Goal: Task Accomplishment & Management: Manage account settings

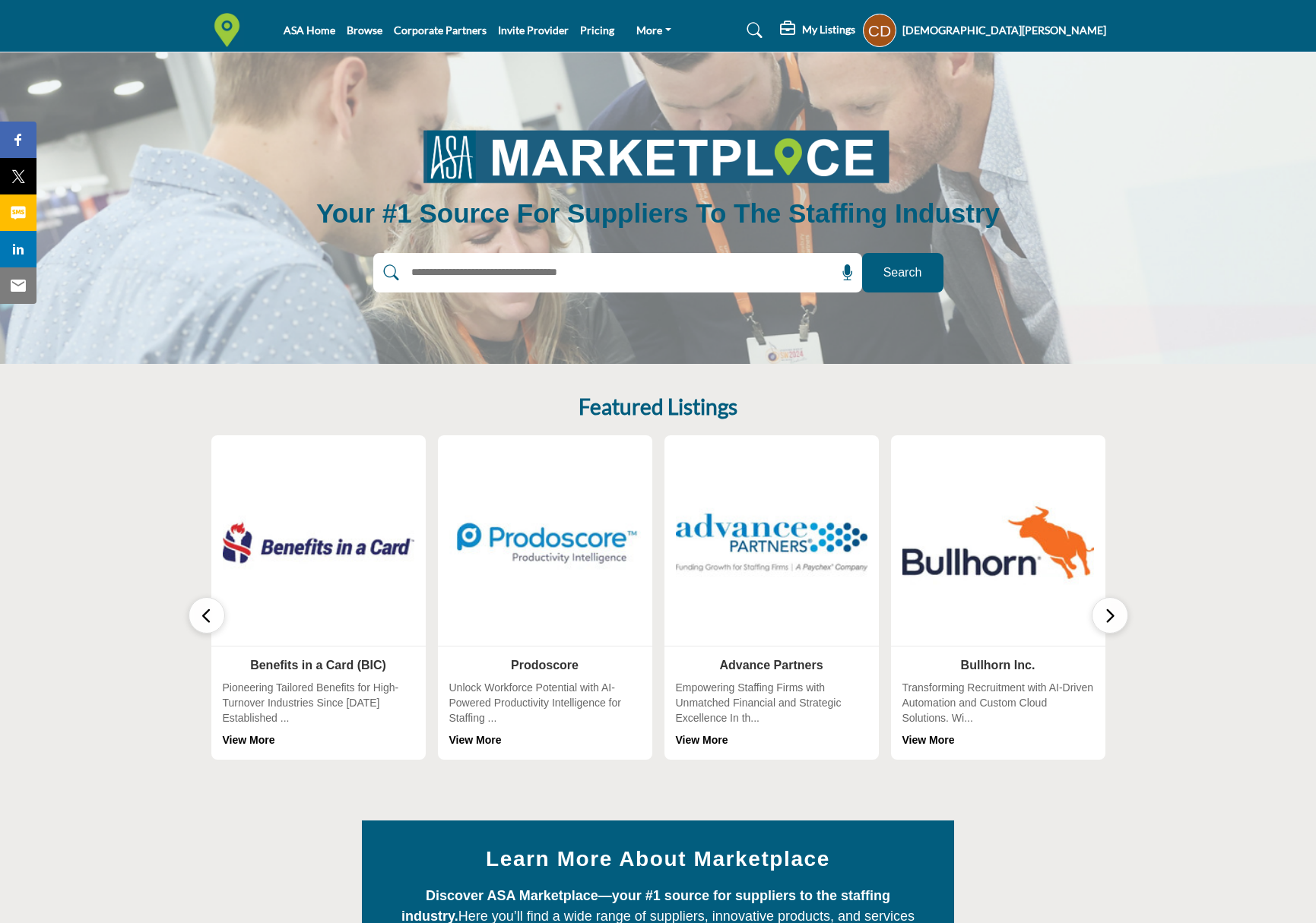
click at [1081, 33] on h5 "[DEMOGRAPHIC_DATA][PERSON_NAME]" at bounding box center [1004, 31] width 204 height 15
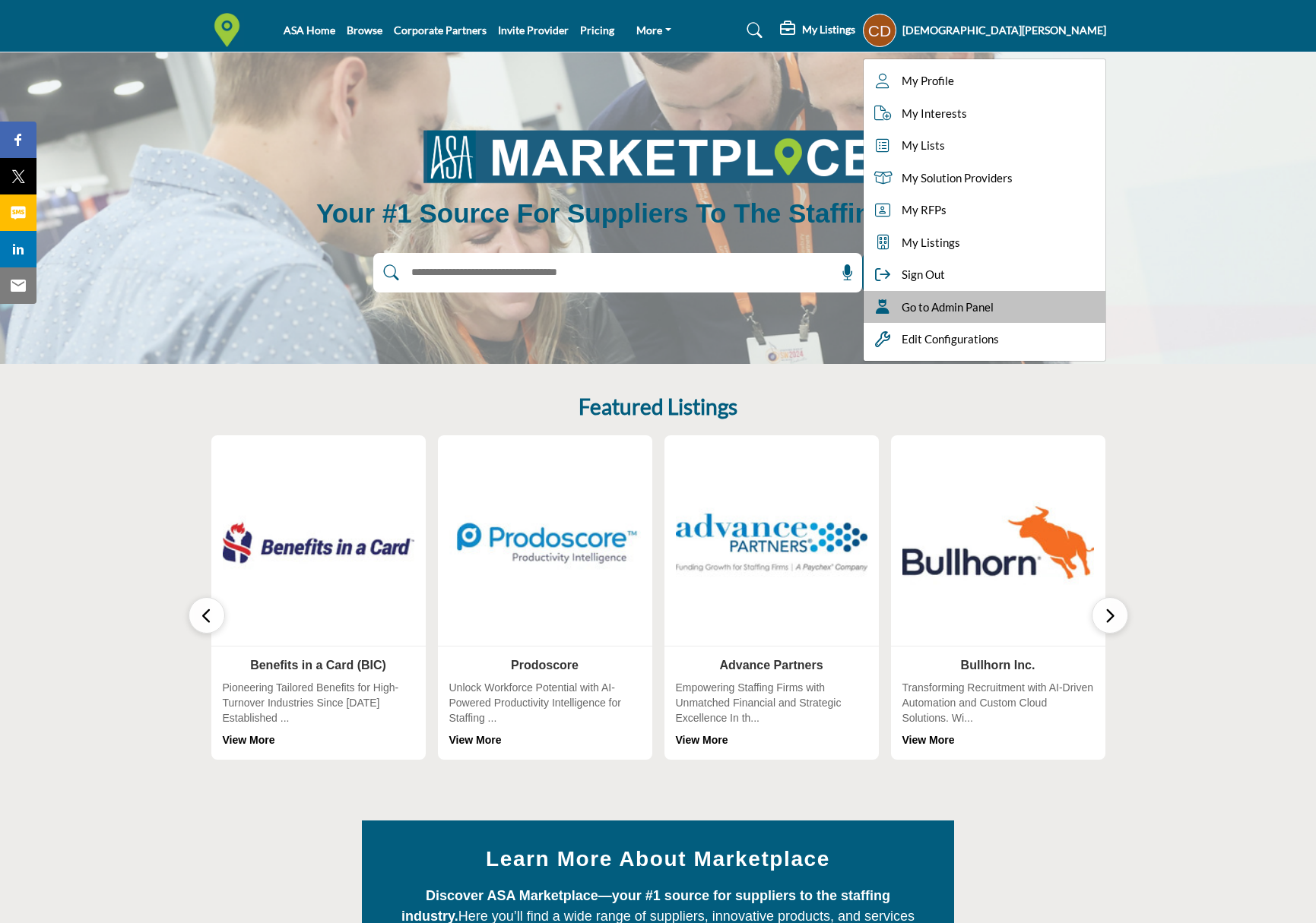
click at [993, 305] on span "Go to Admin Panel" at bounding box center [947, 307] width 92 height 18
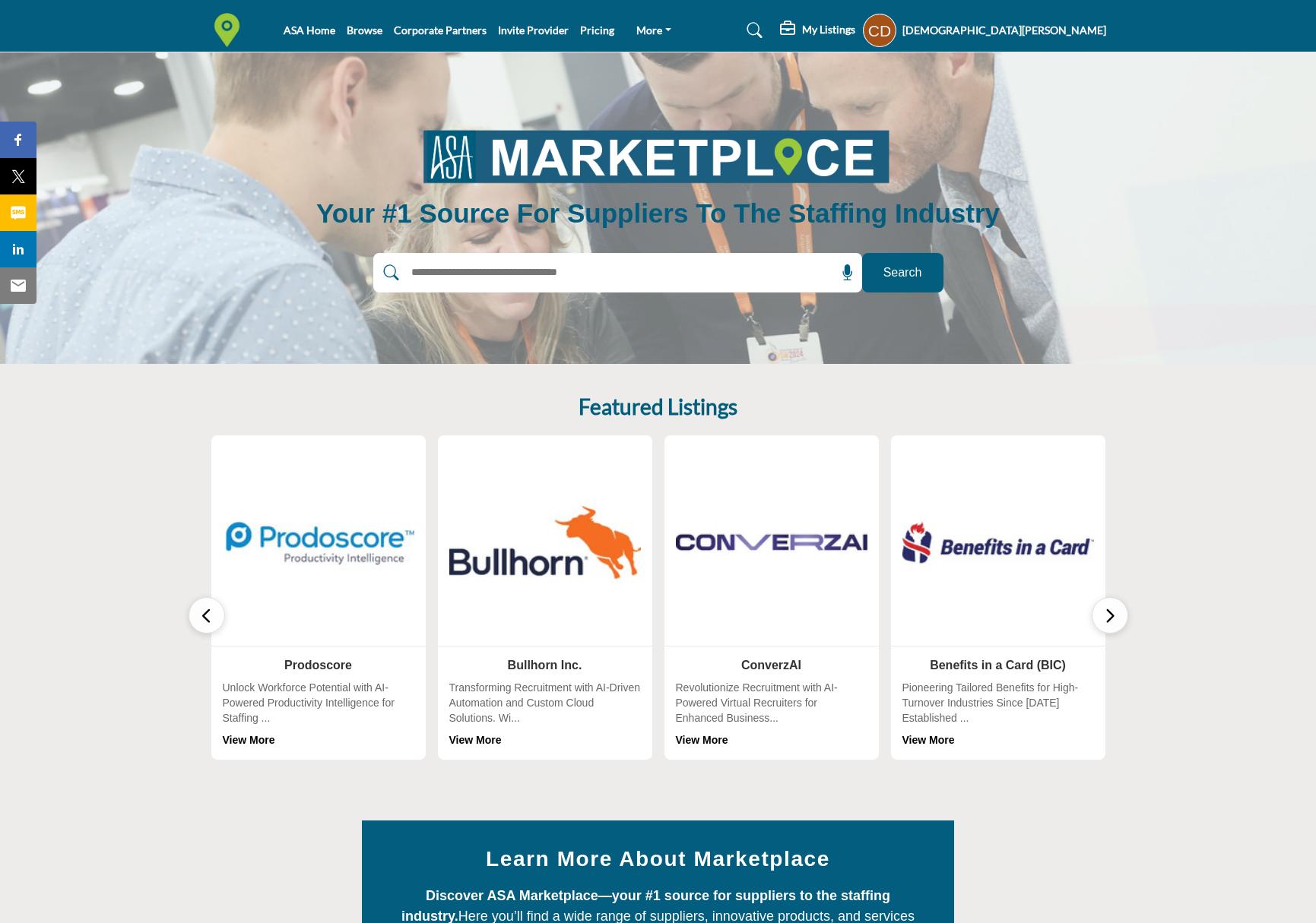
click at [298, 555] on img at bounding box center [318, 542] width 202 height 202
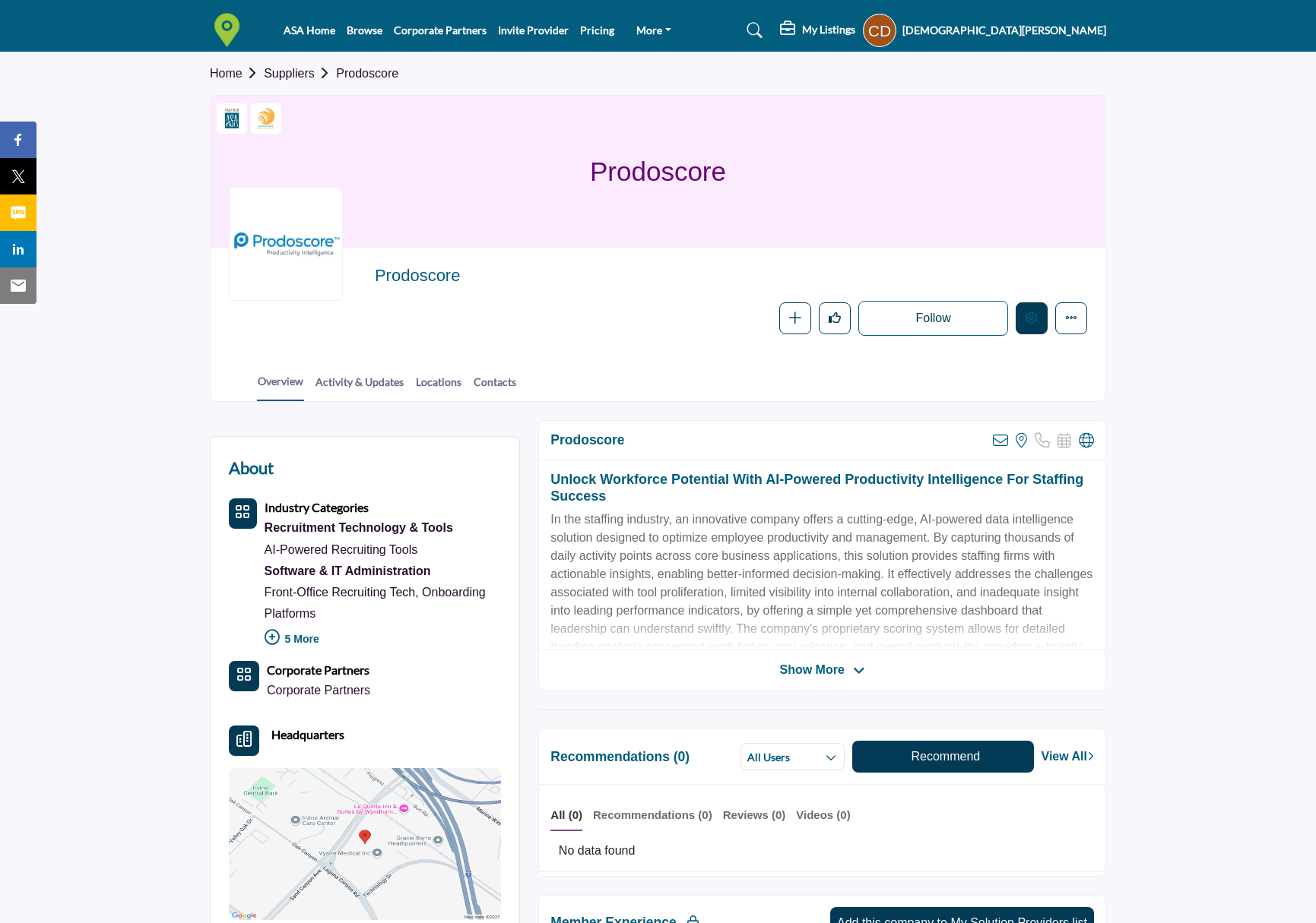
click at [1035, 326] on button "Edit company" at bounding box center [1031, 319] width 32 height 32
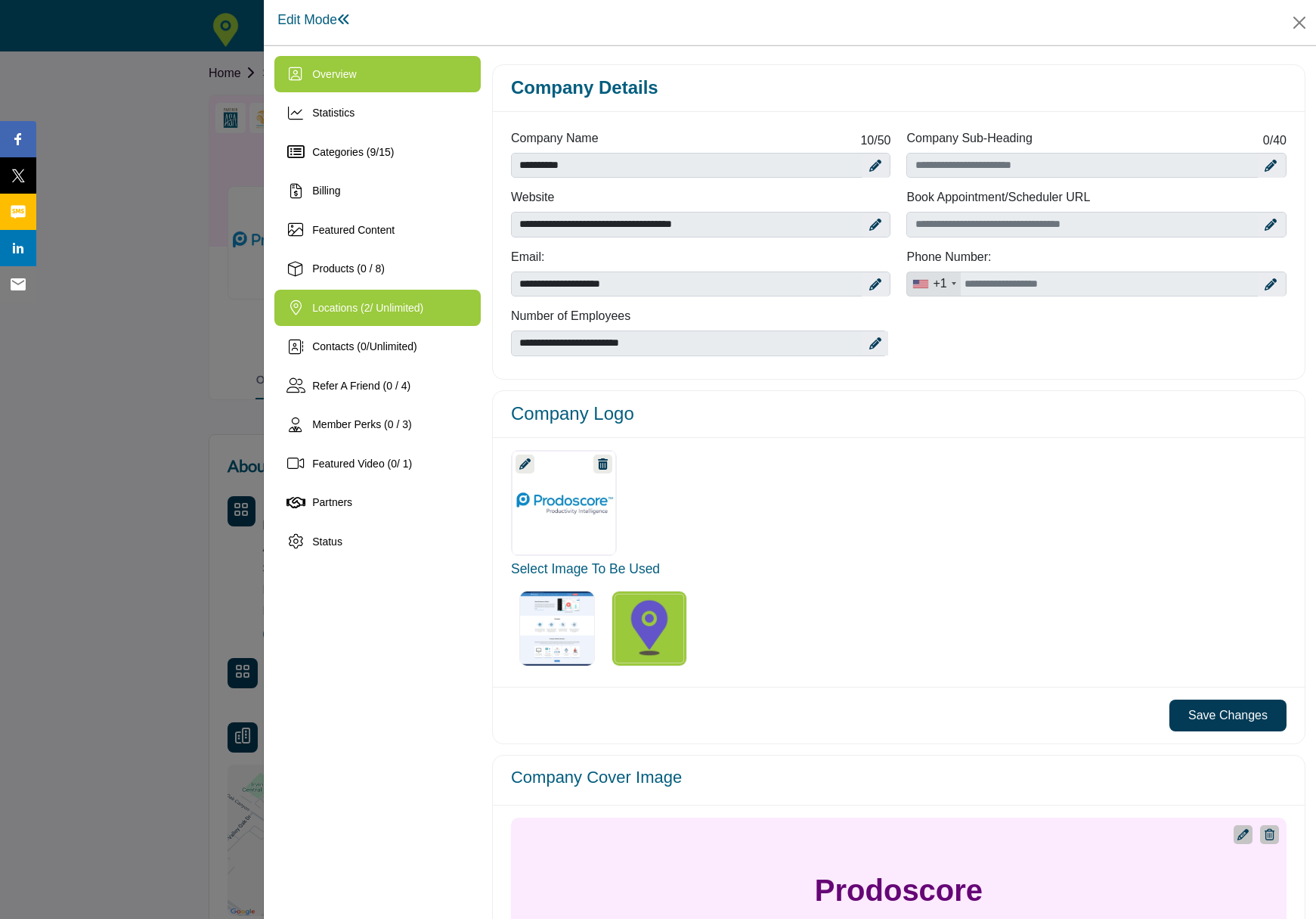
click at [372, 311] on span "Locations ( 2 / Unlimited)" at bounding box center [368, 308] width 111 height 12
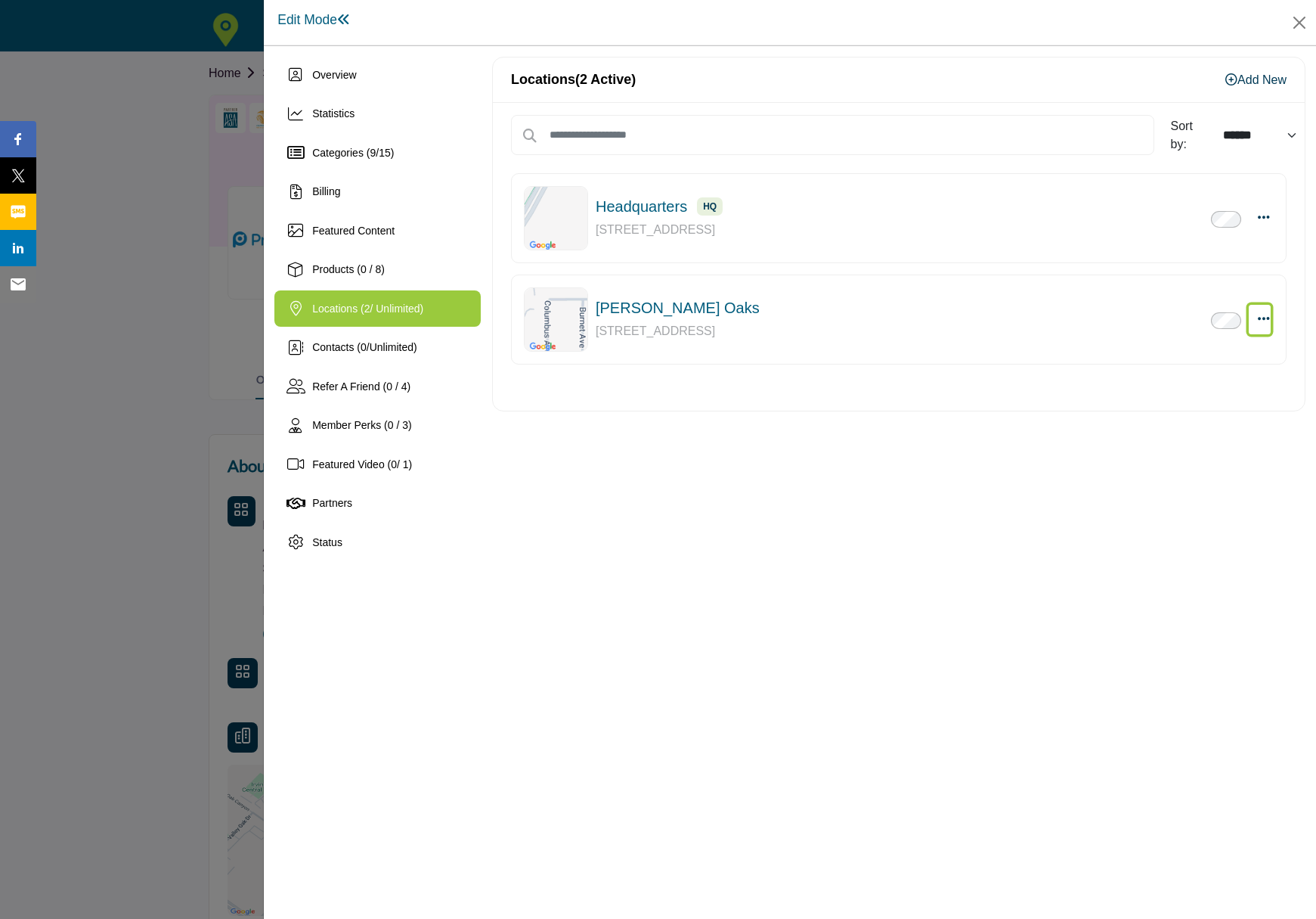
click at [1265, 325] on icon "button" at bounding box center [1264, 318] width 12 height 14
click at [1183, 461] on link "Delete" at bounding box center [1191, 463] width 147 height 27
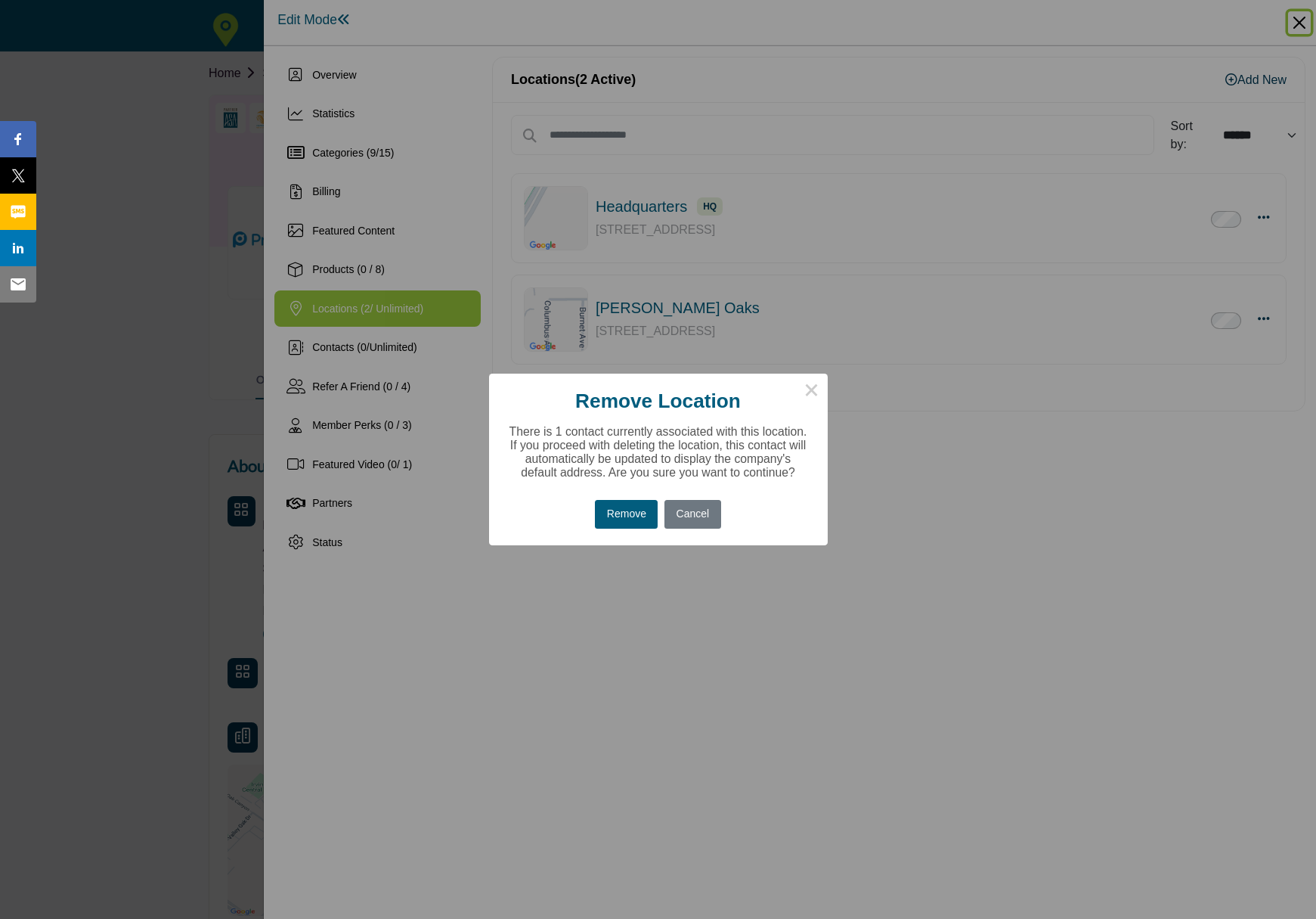
click at [636, 526] on button "Remove" at bounding box center [626, 514] width 62 height 30
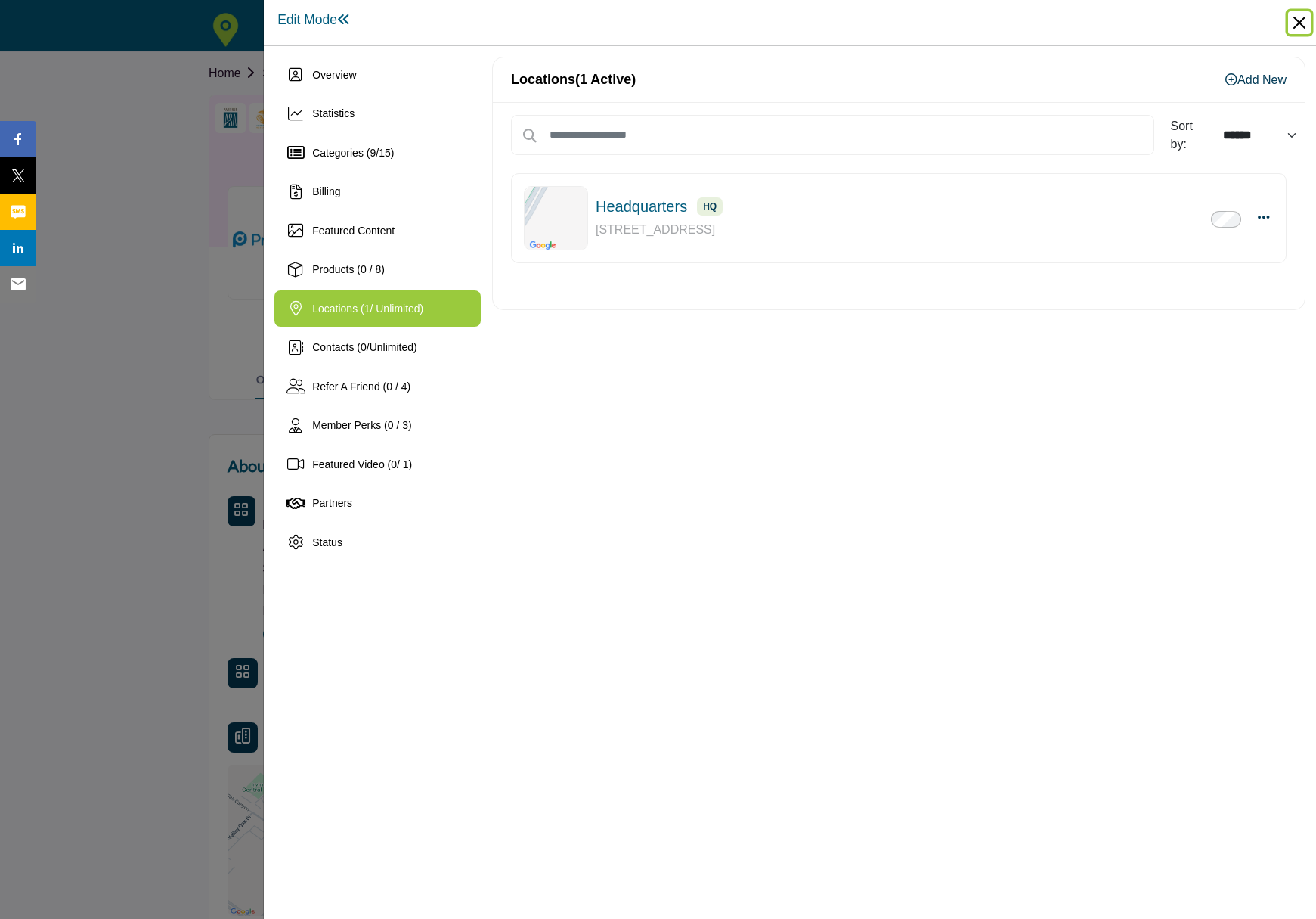
click at [1302, 27] on button "Close" at bounding box center [1299, 22] width 23 height 23
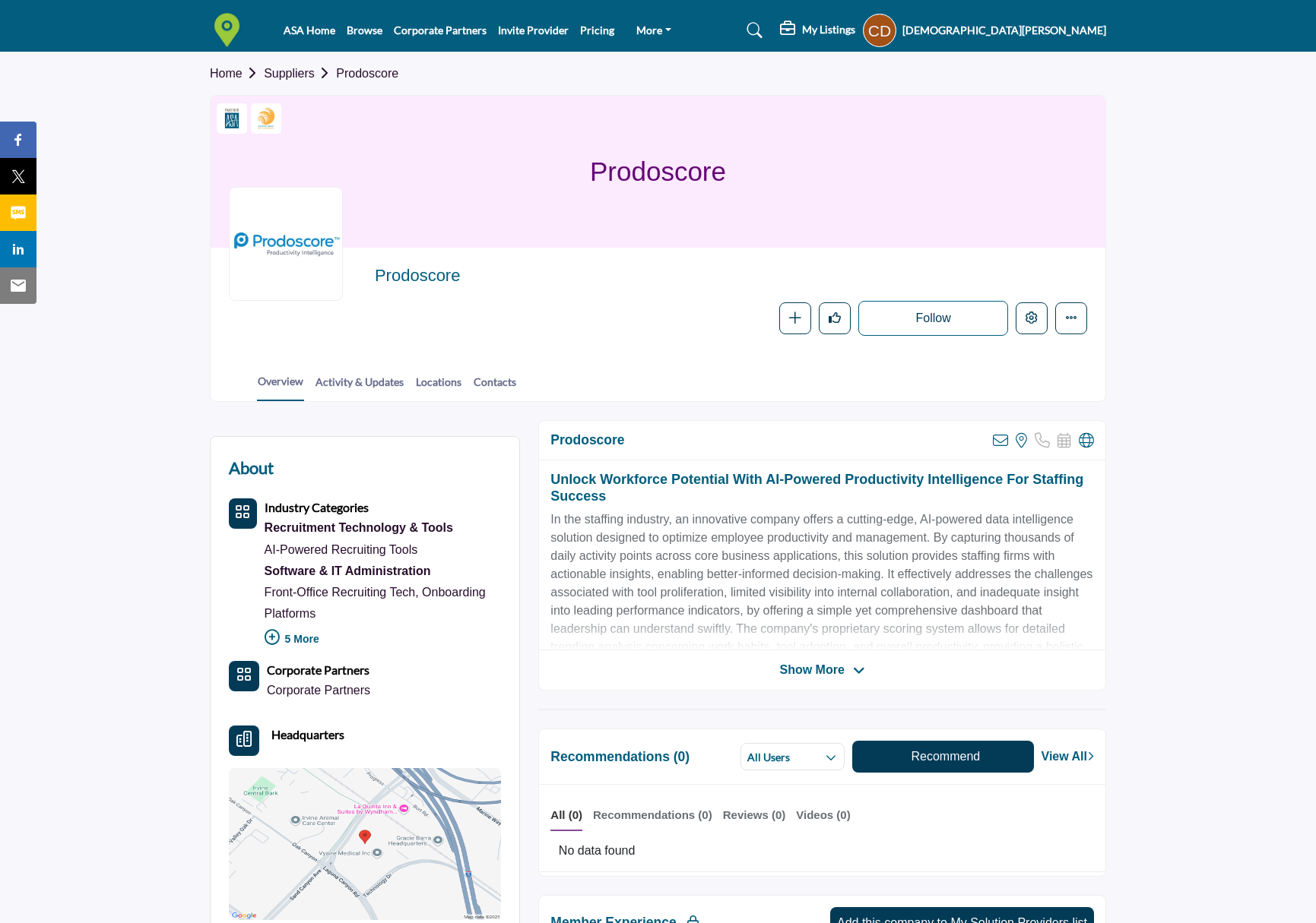
click at [1190, 306] on section "Home Suppliers Prodoscore Corporate Partner Staffing World Exhibitor Prodoscore…" at bounding box center [658, 227] width 1316 height 349
click at [1085, 32] on h5 "[DEMOGRAPHIC_DATA][PERSON_NAME]" at bounding box center [1004, 31] width 204 height 15
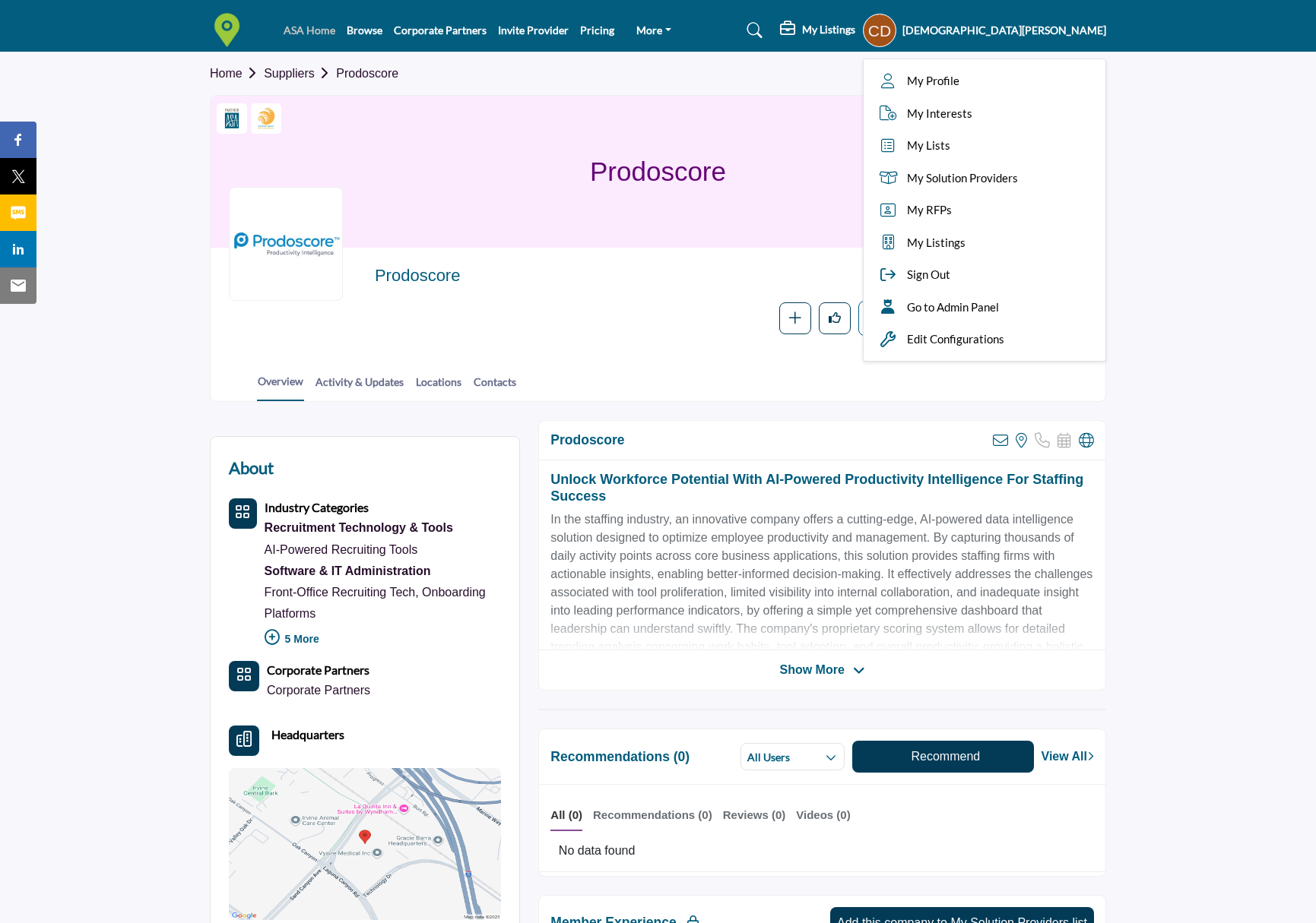
click at [297, 36] on link "ASA Home" at bounding box center [309, 30] width 52 height 13
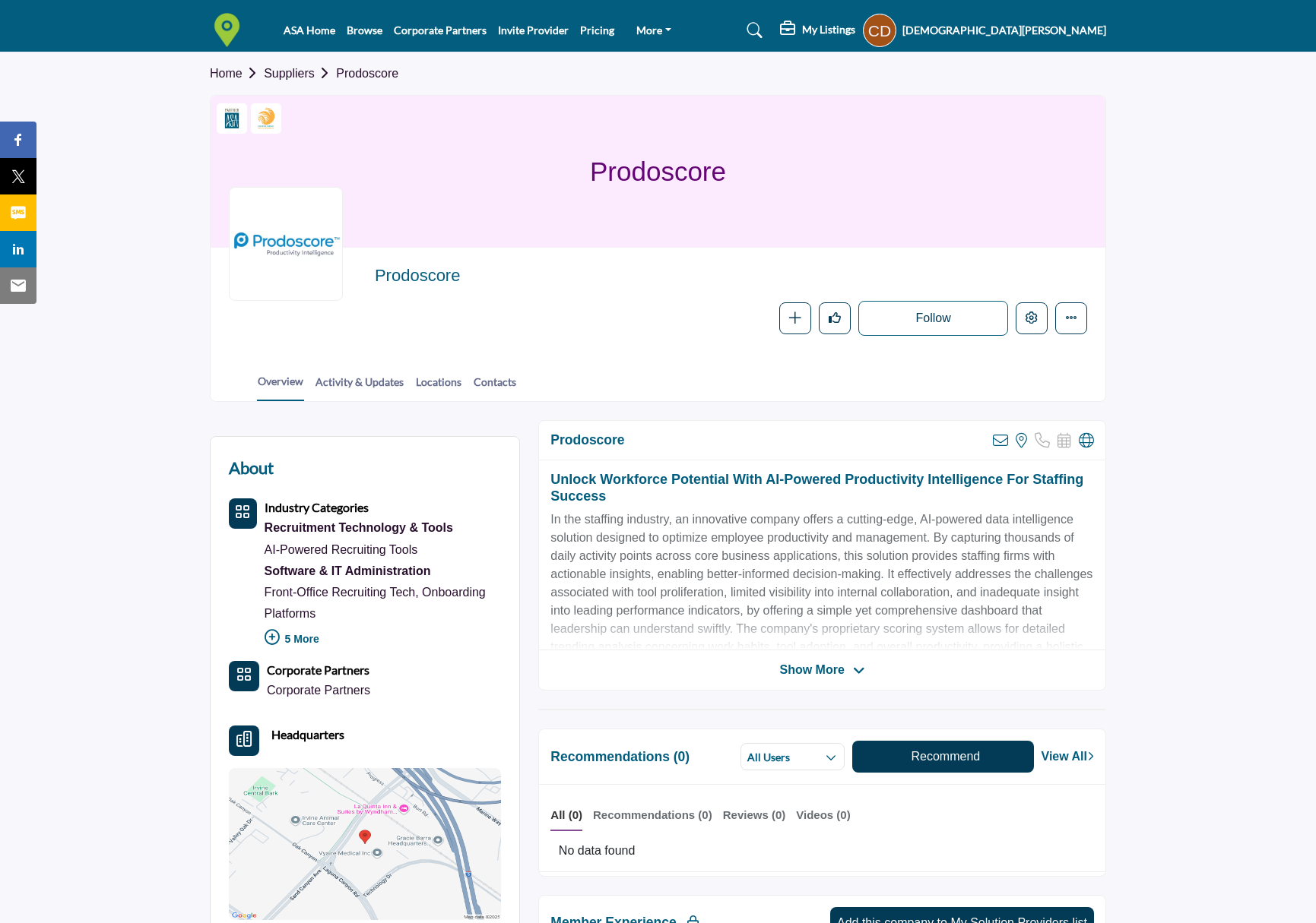
click at [238, 25] on img at bounding box center [230, 30] width 42 height 34
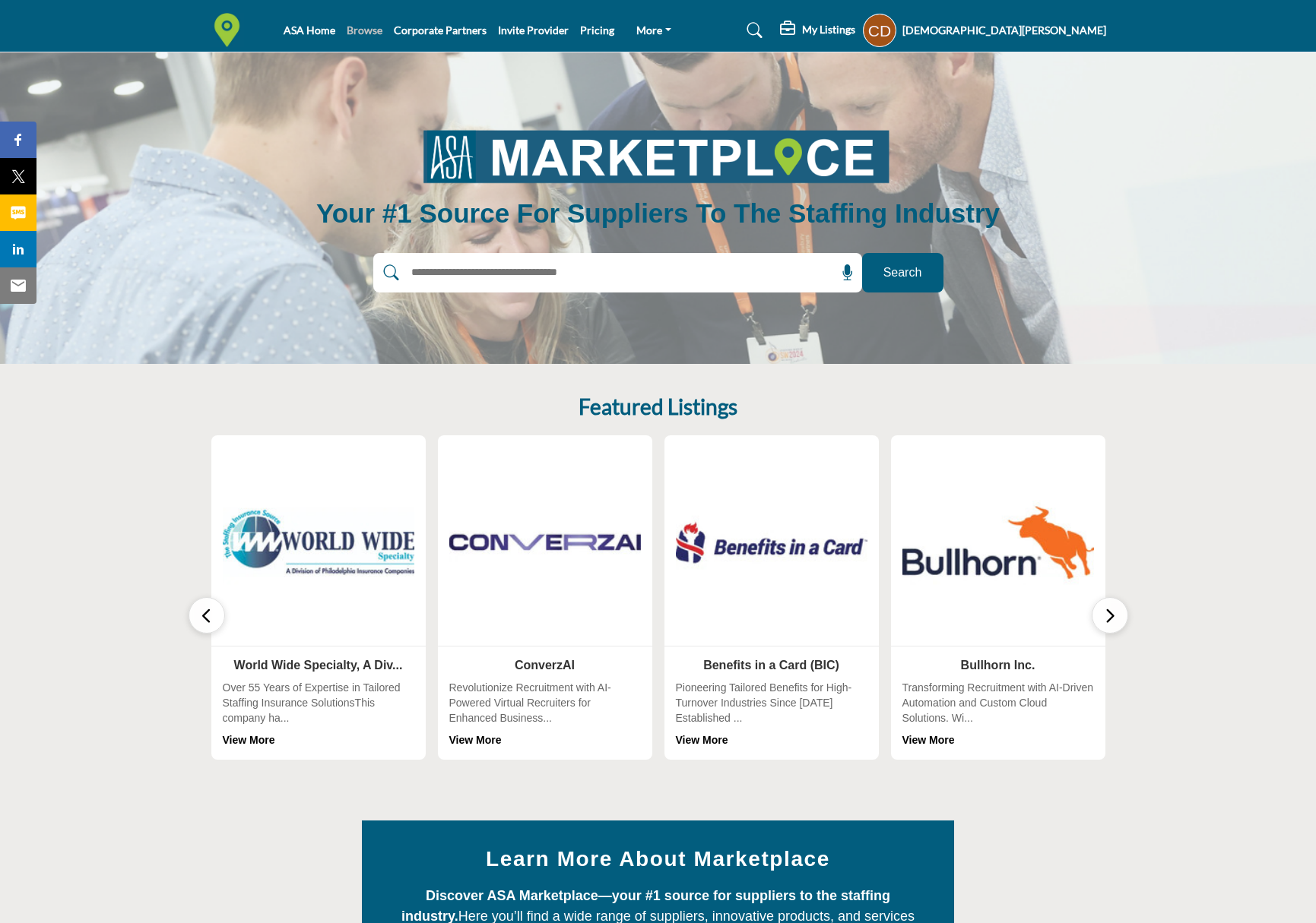
click at [360, 26] on link "Browse" at bounding box center [365, 30] width 36 height 13
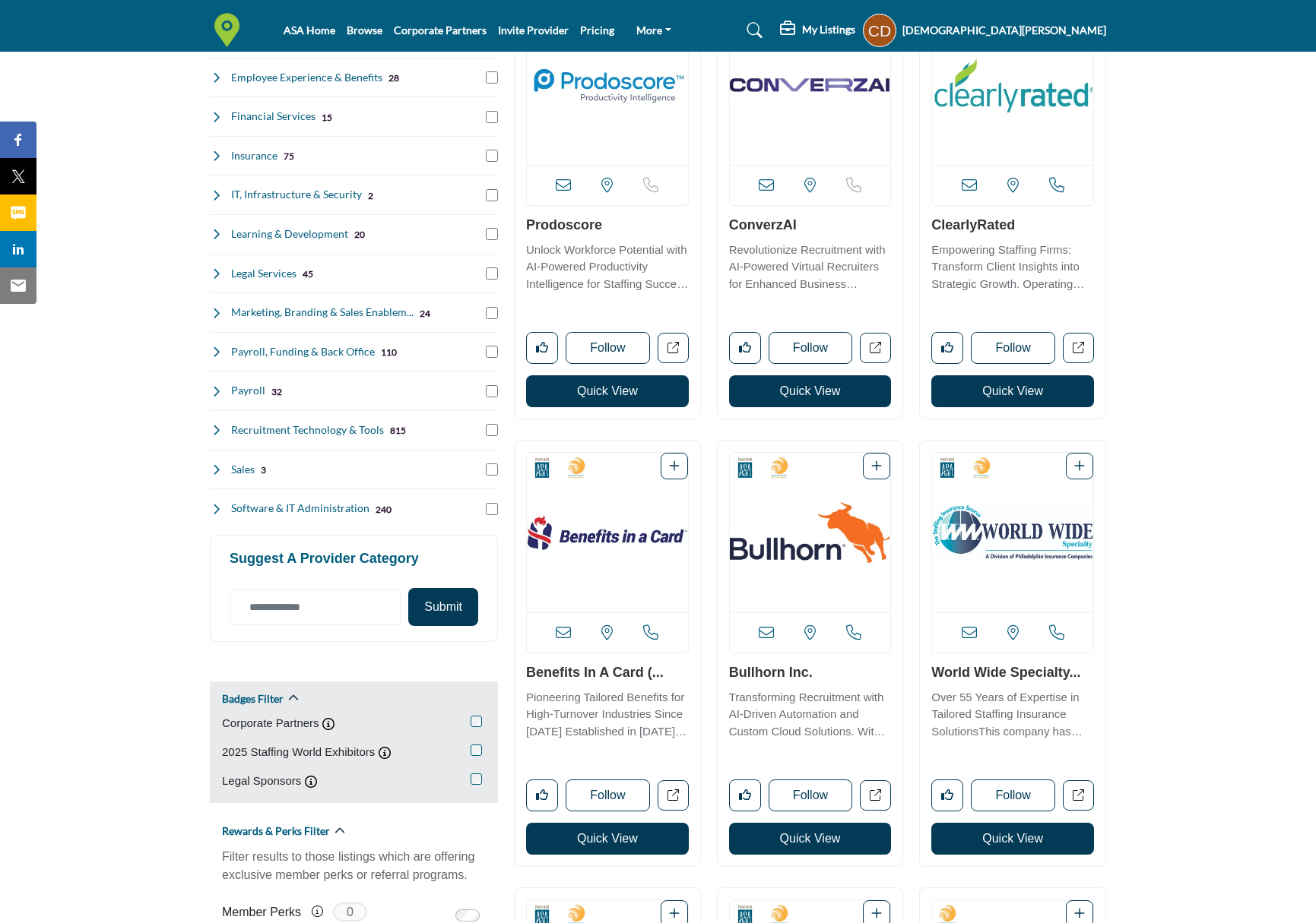
scroll to position [380, 0]
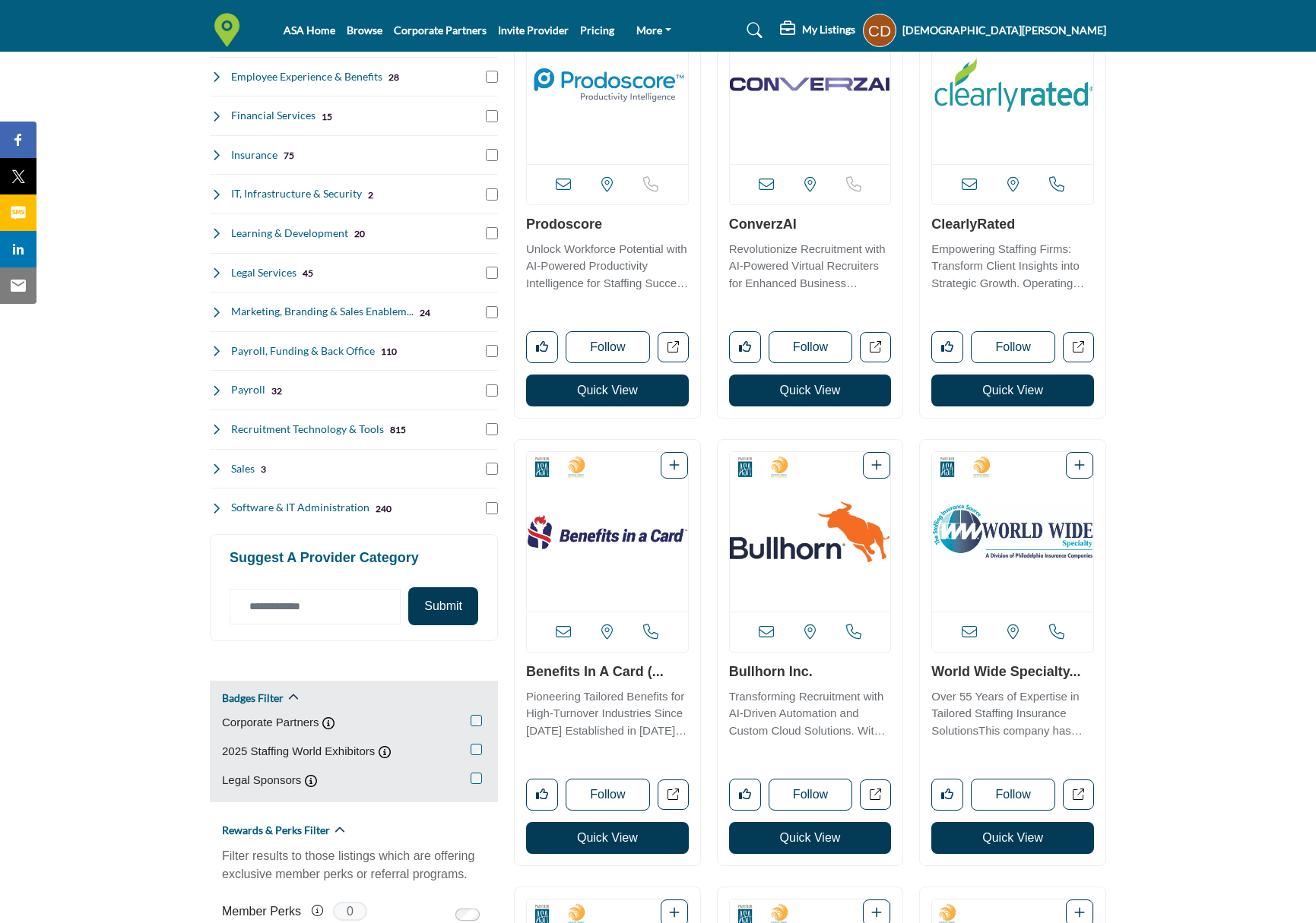
click at [604, 34] on link "Pricing" at bounding box center [597, 30] width 34 height 13
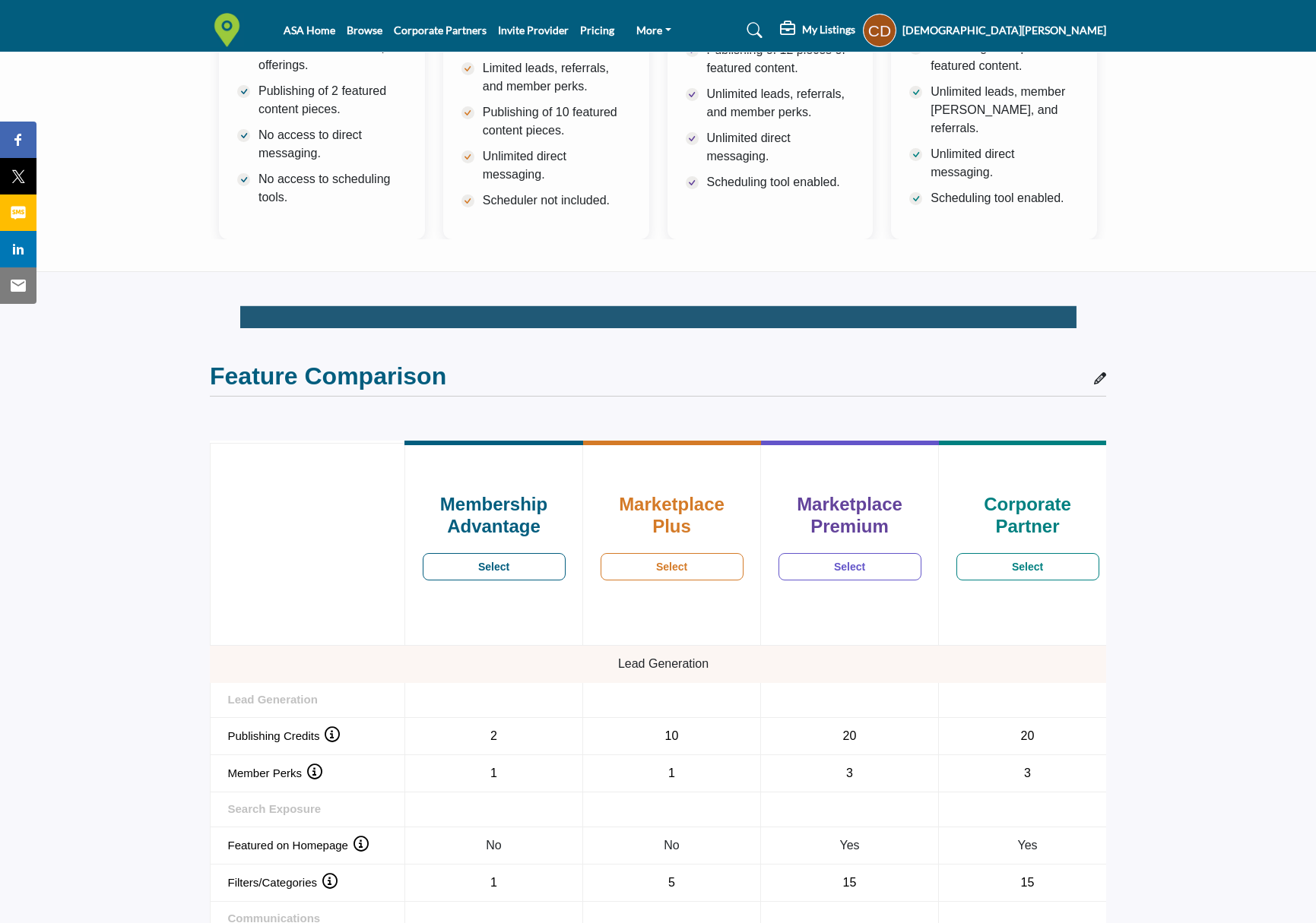
scroll to position [380, 0]
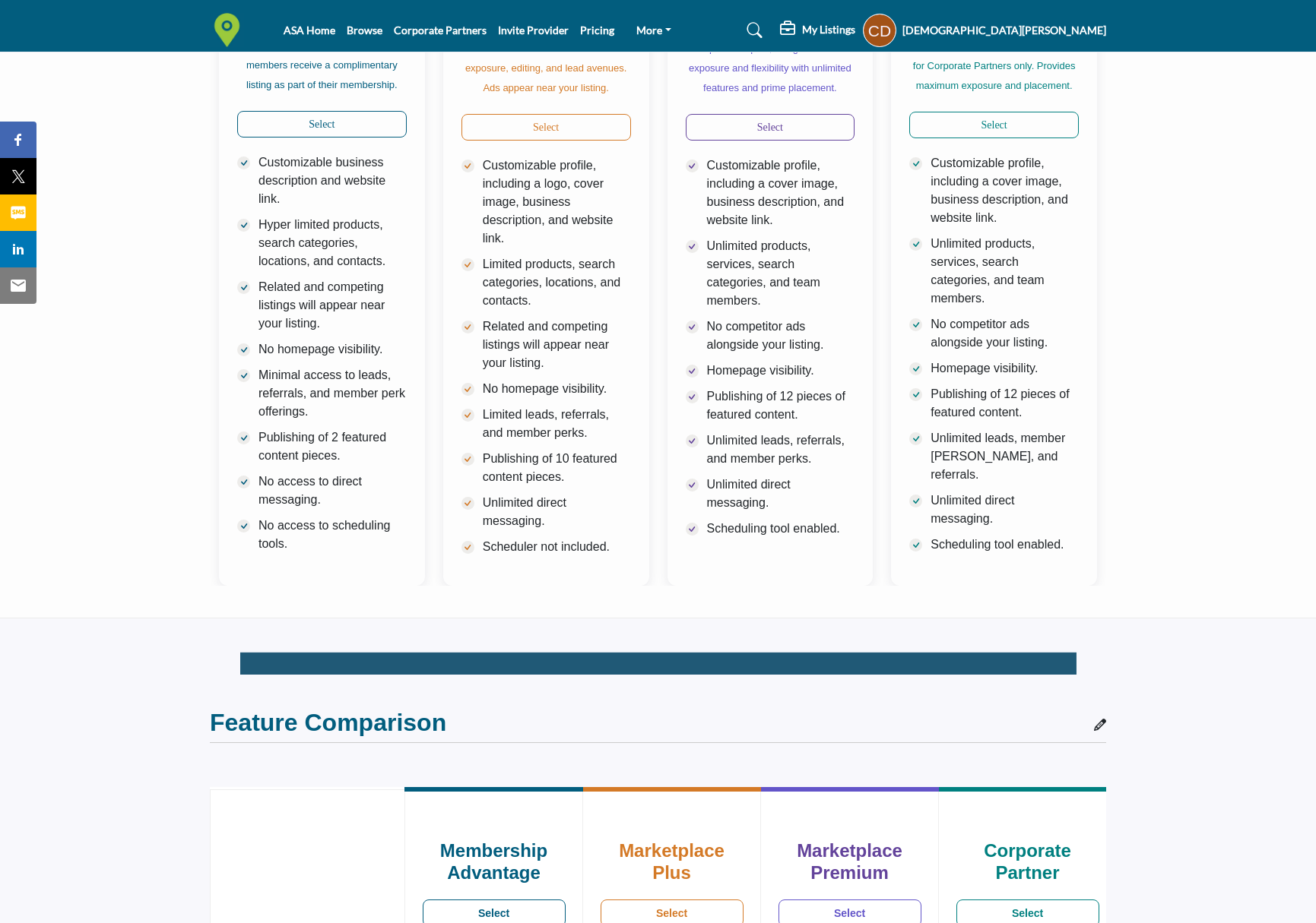
drag, startPoint x: 1185, startPoint y: 109, endPoint x: 1194, endPoint y: 114, distance: 10.3
click at [1193, 115] on section "Membership Advantage Members Only All ASA Industry Solution Provider members re…" at bounding box center [658, 248] width 1316 height 737
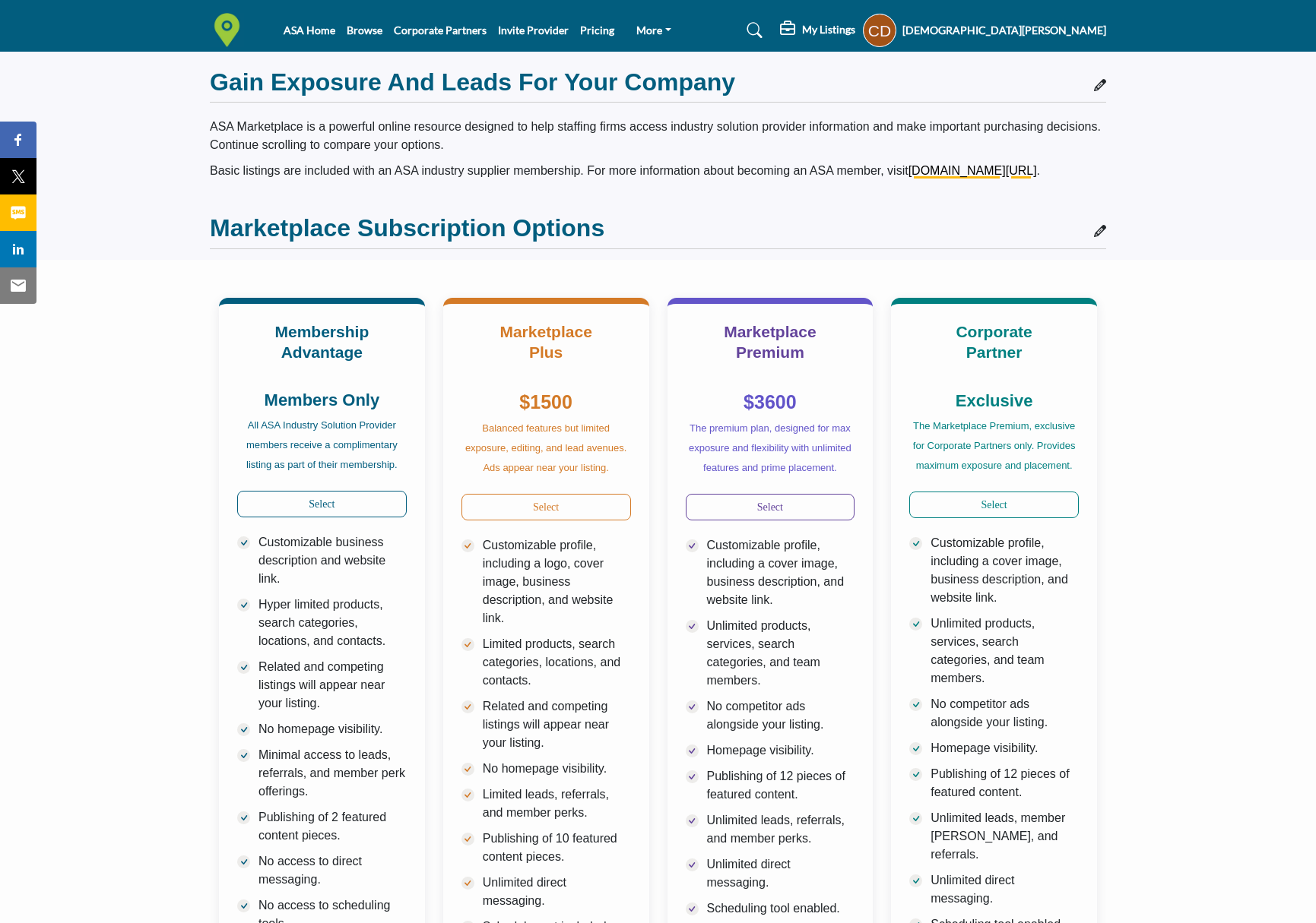
click at [798, 26] on icon at bounding box center [789, 29] width 19 height 15
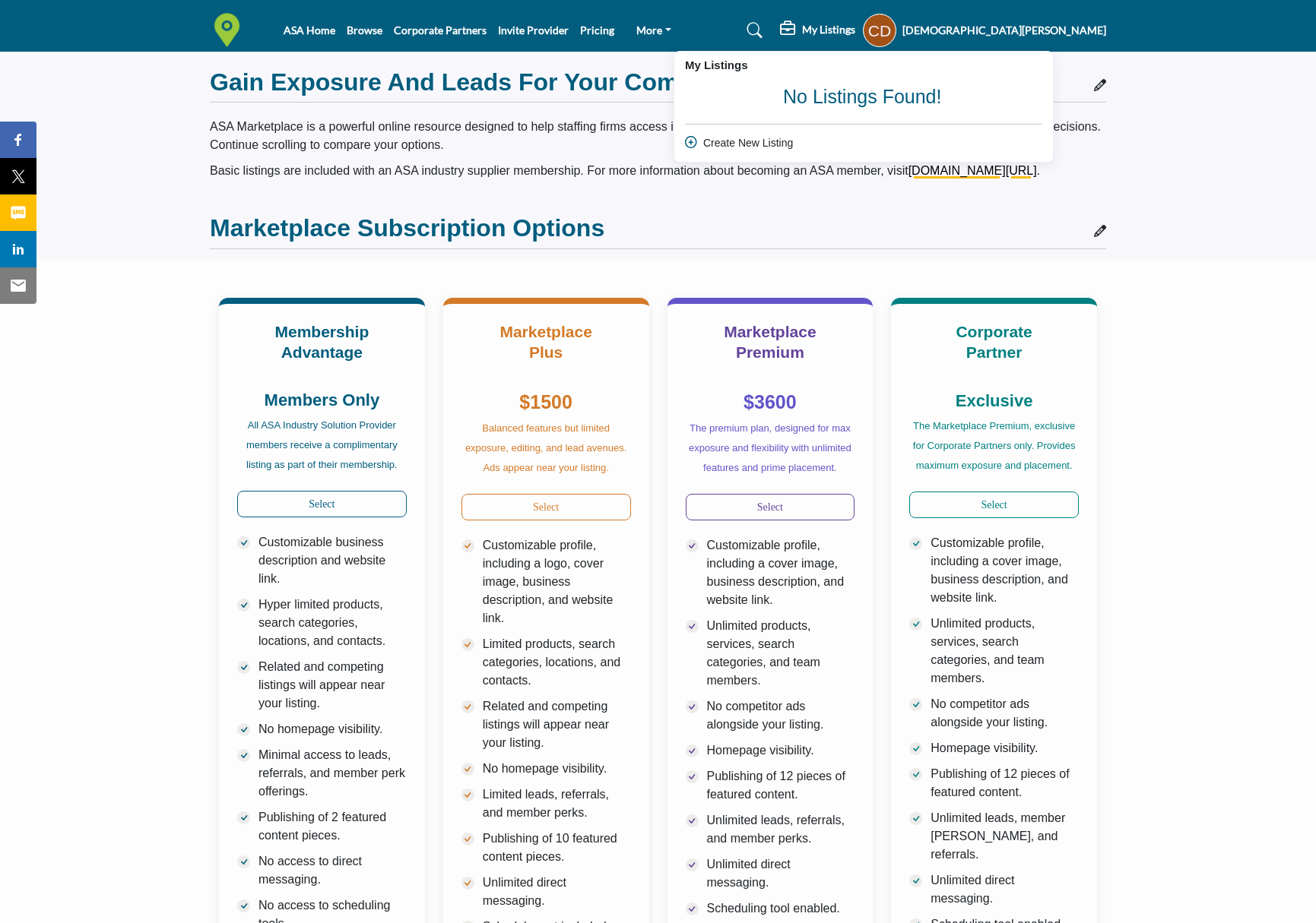
click at [1035, 27] on h5 "[DEMOGRAPHIC_DATA][PERSON_NAME]" at bounding box center [1004, 31] width 204 height 15
